Goal: Complete application form

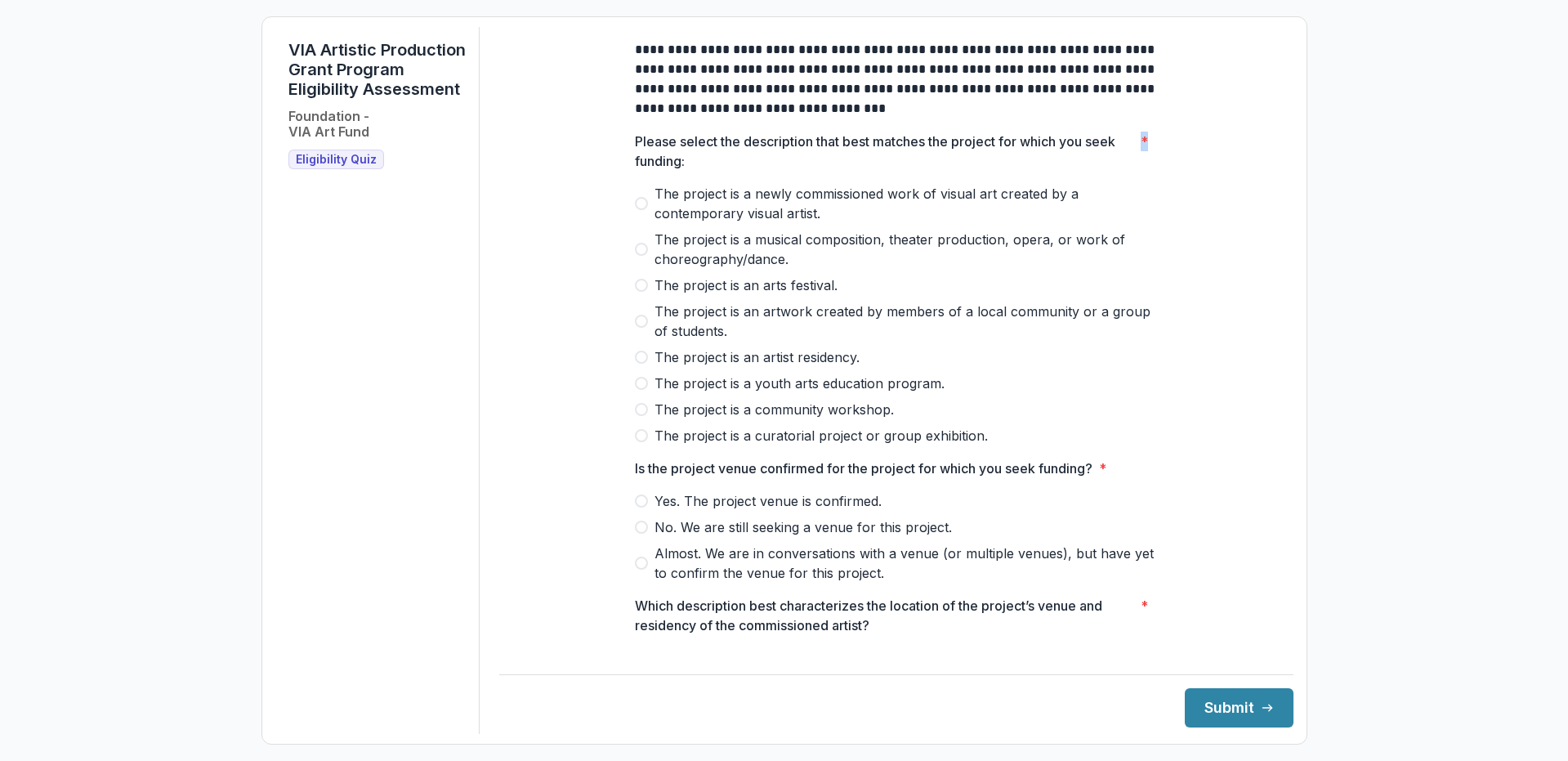
click at [1139, 150] on div "Please select the description that best matches the project for which you seek …" at bounding box center [896, 289] width 523 height 314
click at [1141, 150] on span "*" at bounding box center [1144, 151] width 7 height 39
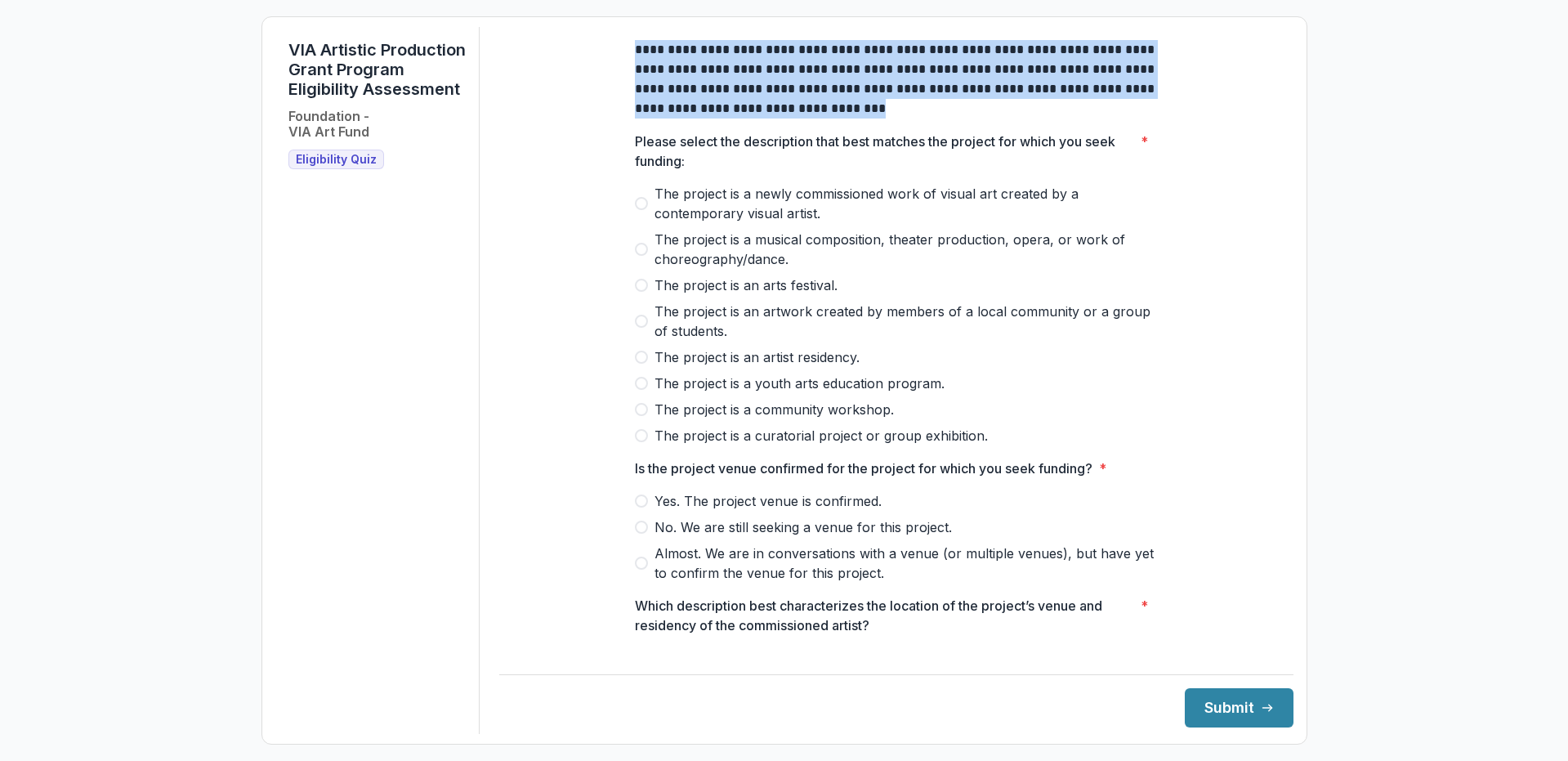
drag, startPoint x: 635, startPoint y: 63, endPoint x: 873, endPoint y: 121, distance: 245.0
click at [873, 119] on p "**********" at bounding box center [896, 79] width 523 height 78
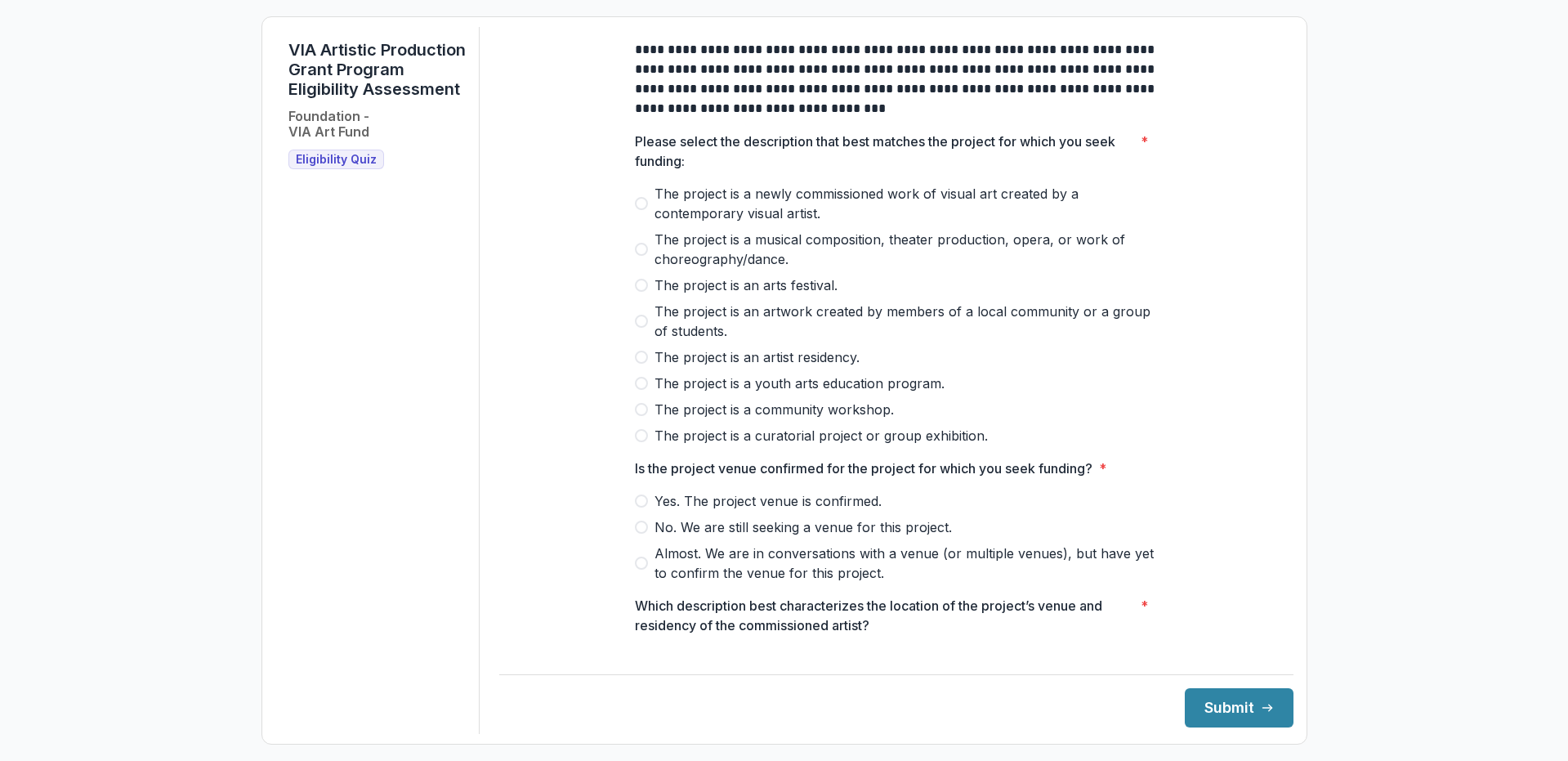
click at [639, 210] on span at bounding box center [641, 203] width 13 height 13
click at [686, 511] on span "Yes. The project venue is confirmed." at bounding box center [768, 500] width 227 height 20
click at [1241, 689] on button "Submit" at bounding box center [1239, 707] width 109 height 39
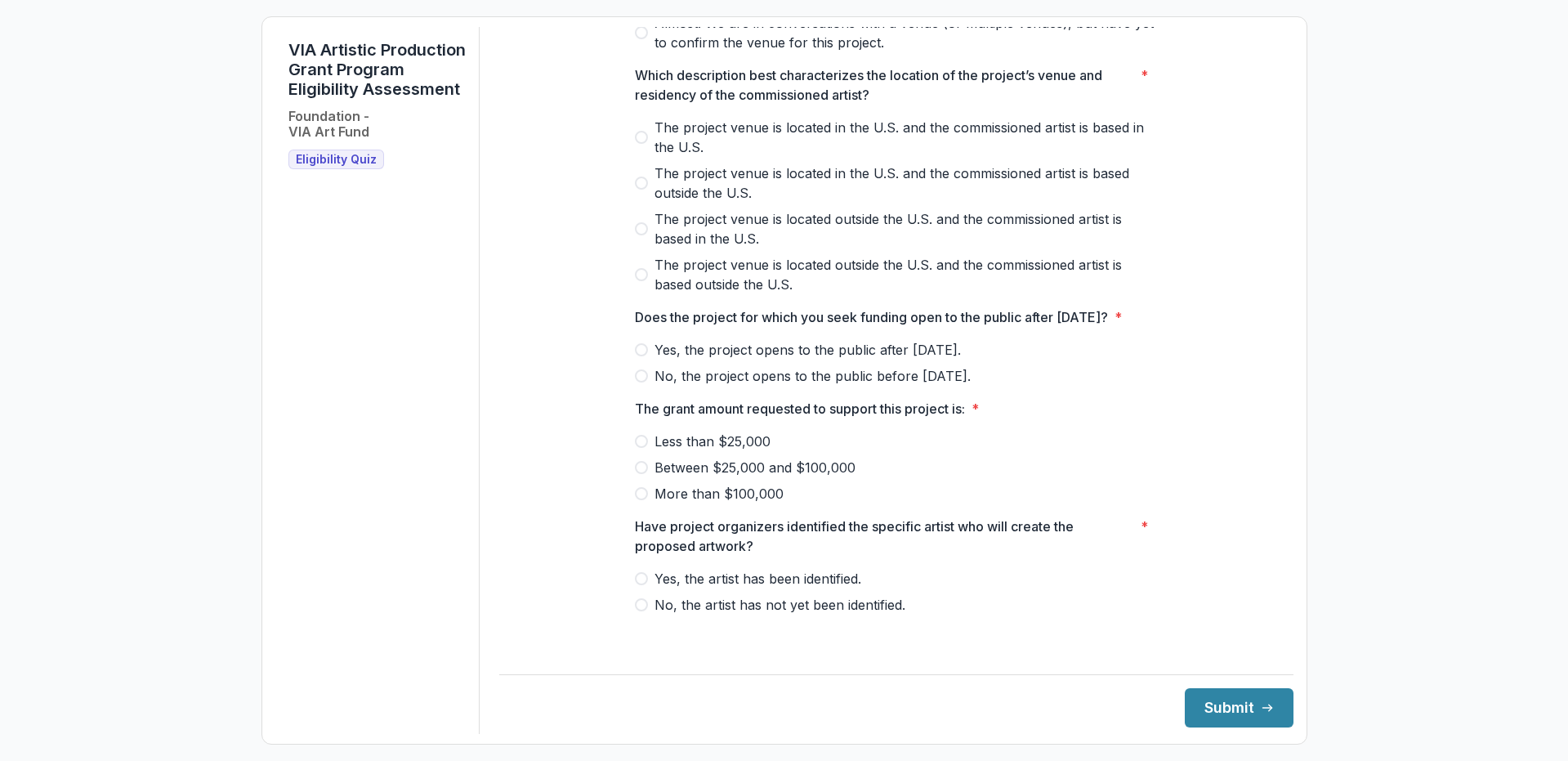
scroll to position [550, 0]
click at [641, 357] on span at bounding box center [641, 350] width 13 height 13
